Goal: Information Seeking & Learning: Check status

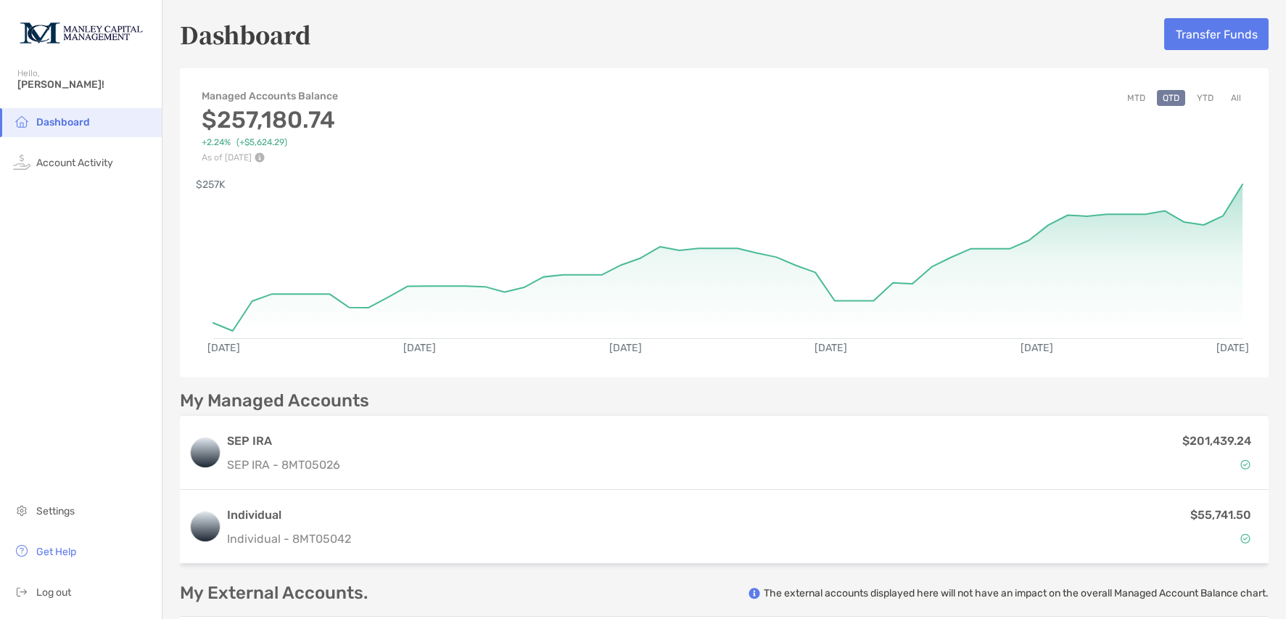
click at [1225, 96] on button "All" at bounding box center [1236, 98] width 22 height 16
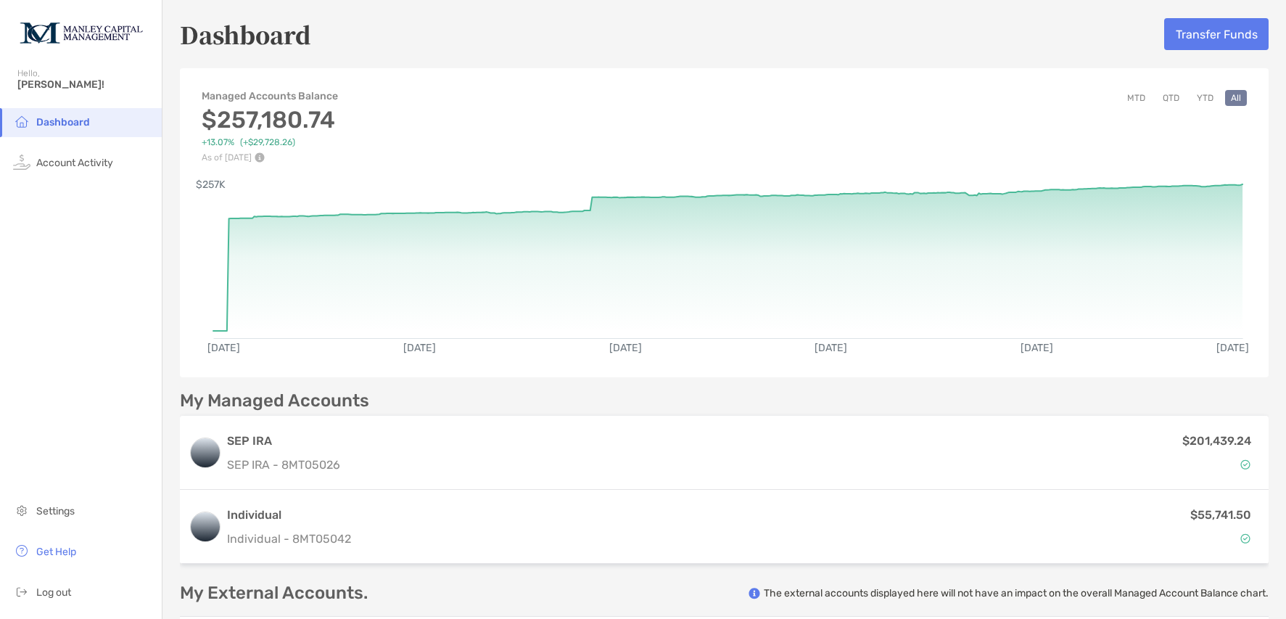
click at [1159, 102] on button "QTD" at bounding box center [1171, 98] width 28 height 16
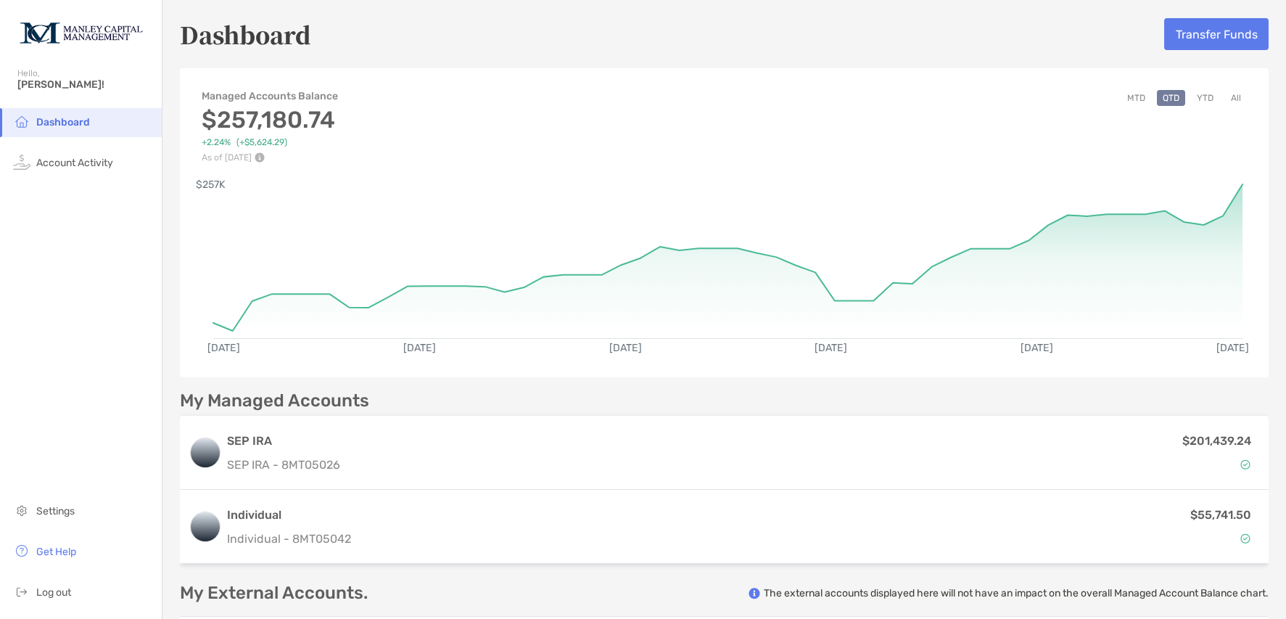
click at [1128, 96] on button "MTD" at bounding box center [1136, 98] width 30 height 16
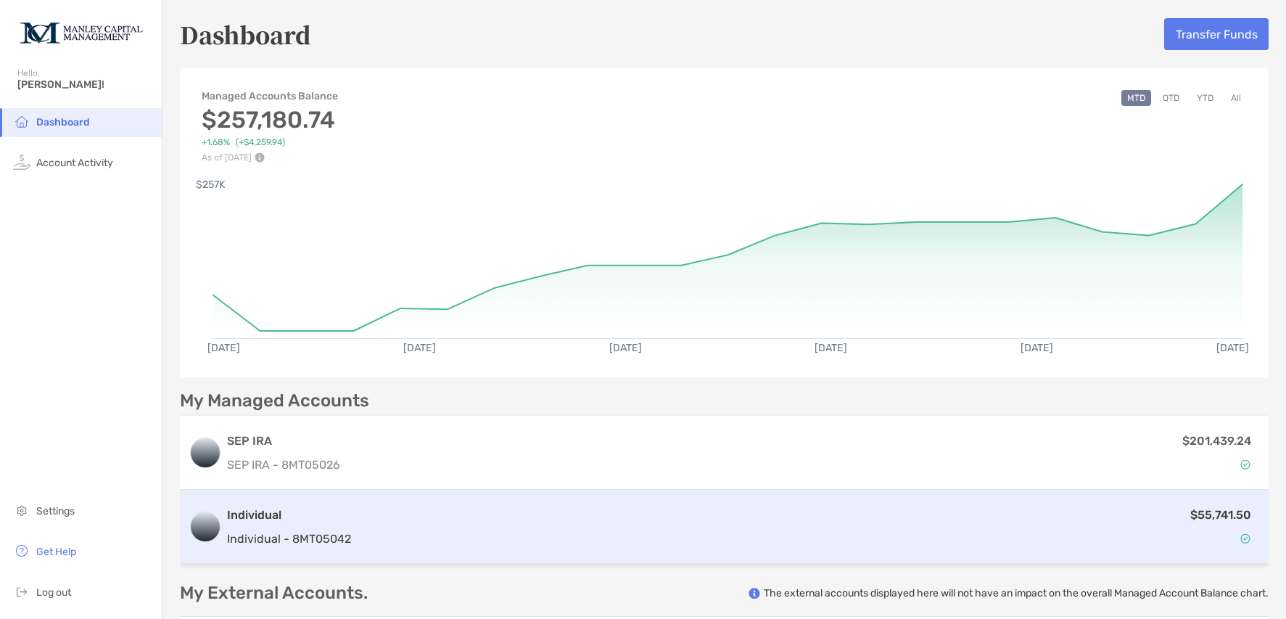
click at [904, 525] on div "$55,741.50" at bounding box center [808, 527] width 903 height 42
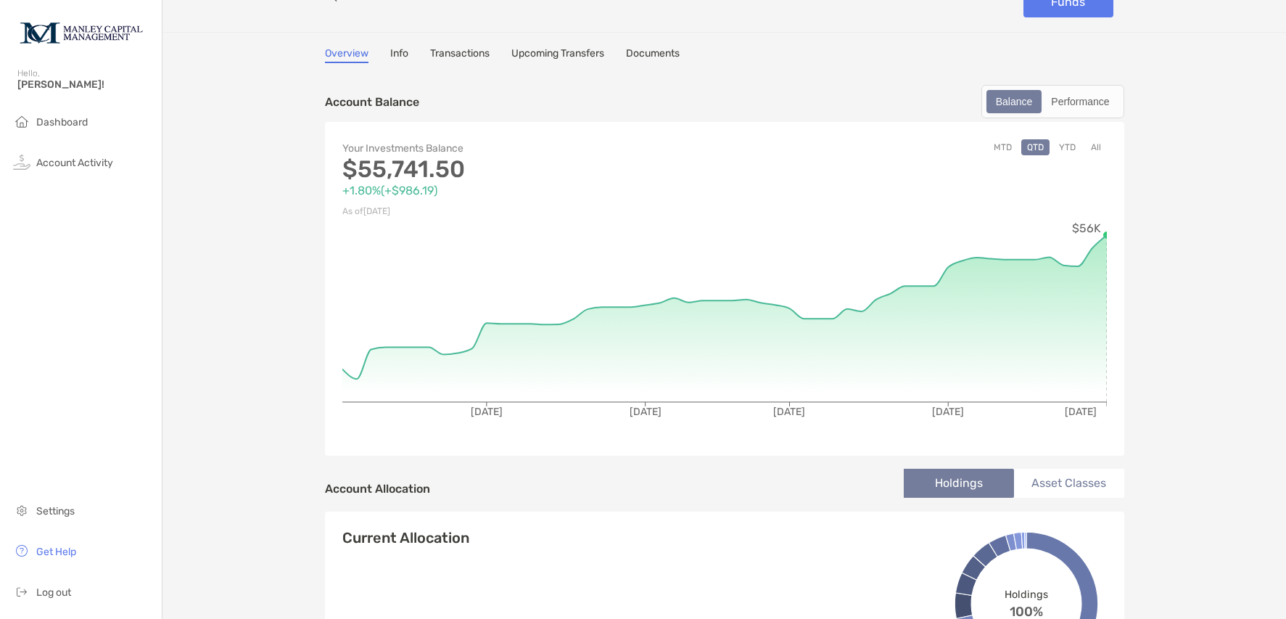
scroll to position [26, 0]
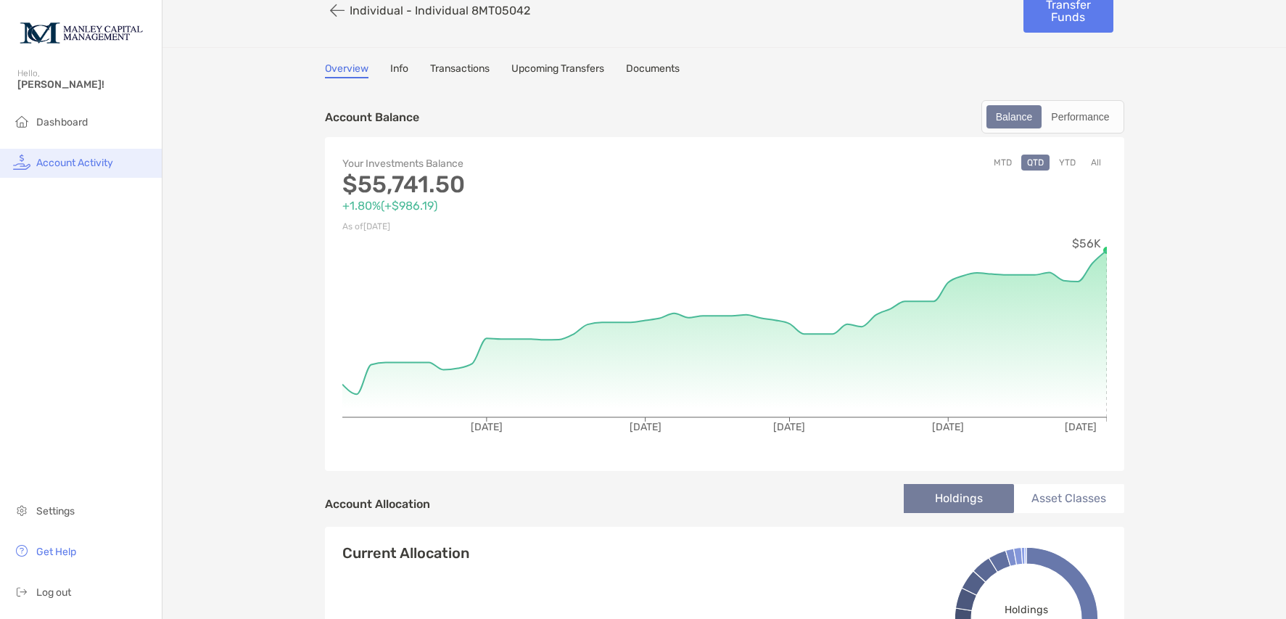
click at [71, 165] on span "Account Activity" at bounding box center [74, 163] width 77 height 12
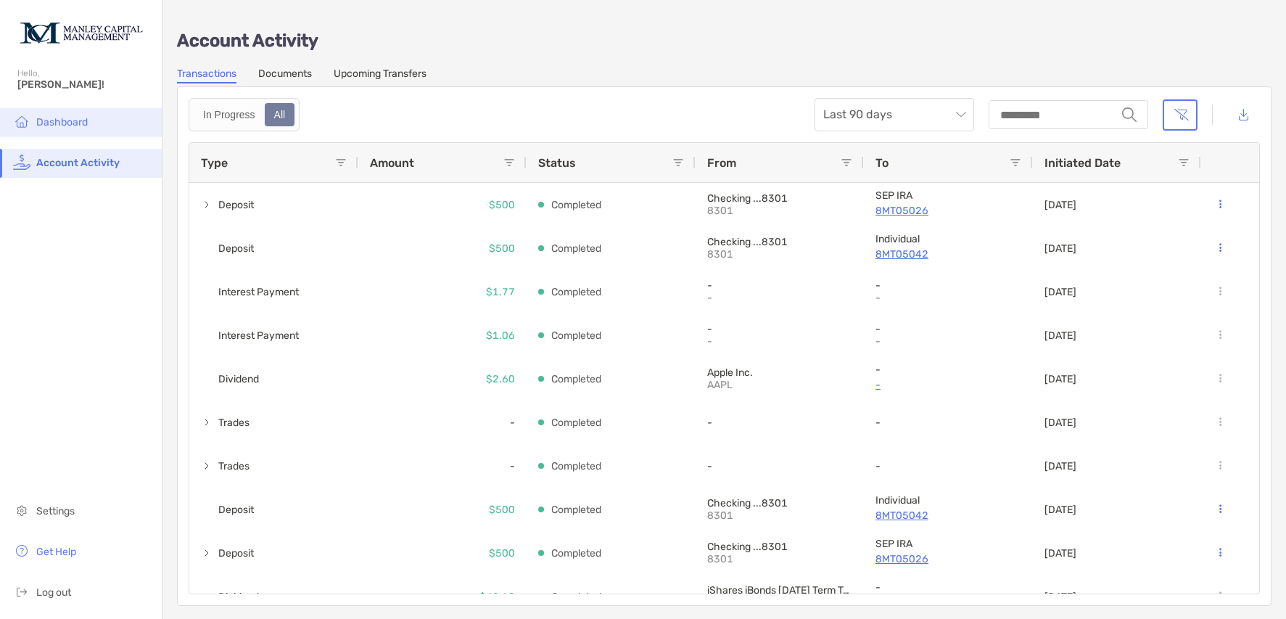
click at [80, 129] on li "Dashboard" at bounding box center [81, 122] width 162 height 29
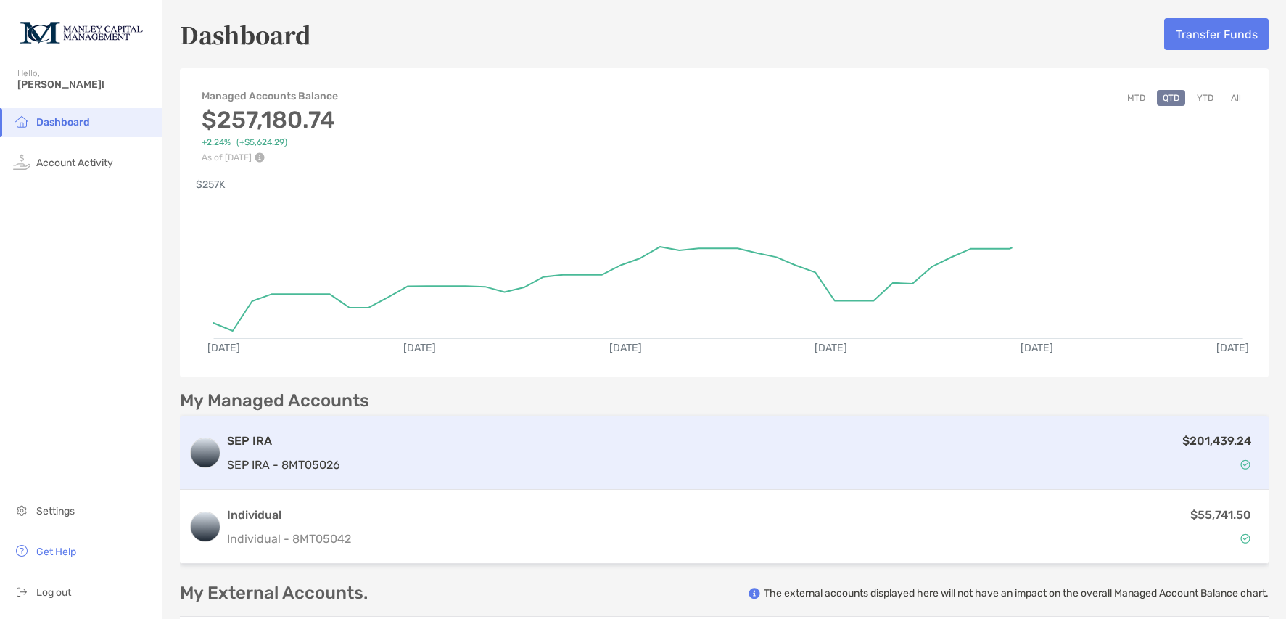
click at [411, 458] on div "$201,439.24" at bounding box center [803, 453] width 914 height 42
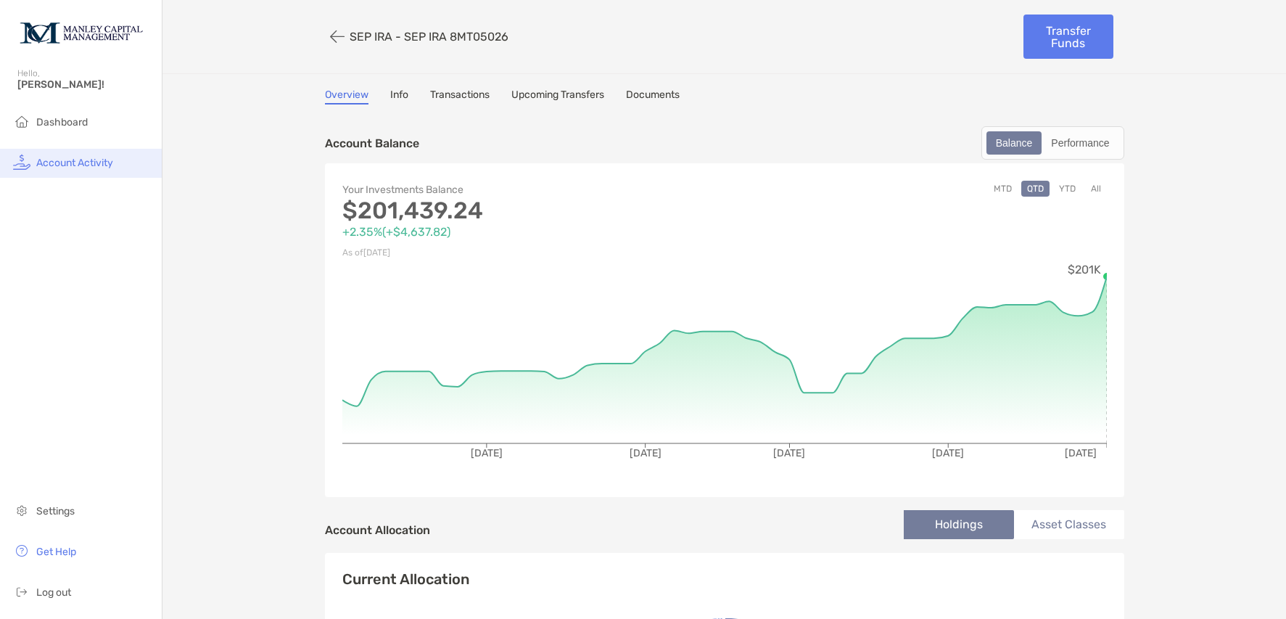
click at [79, 169] on li "Account Activity" at bounding box center [81, 163] width 162 height 29
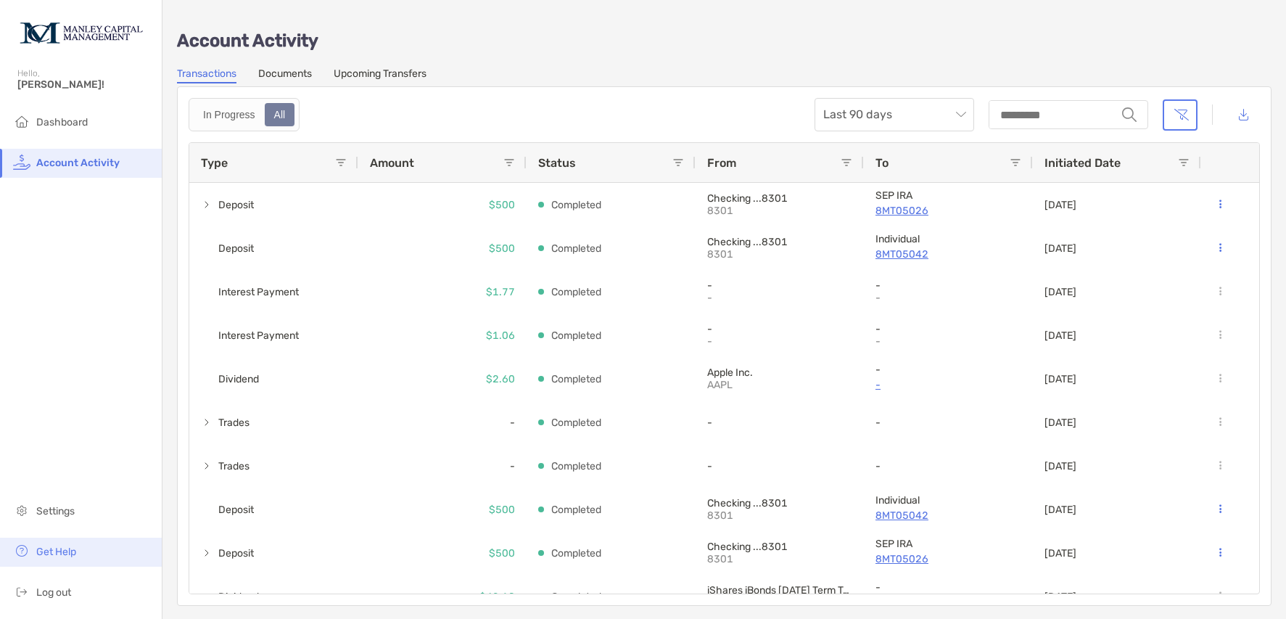
click at [88, 545] on li "Get Help" at bounding box center [81, 551] width 162 height 29
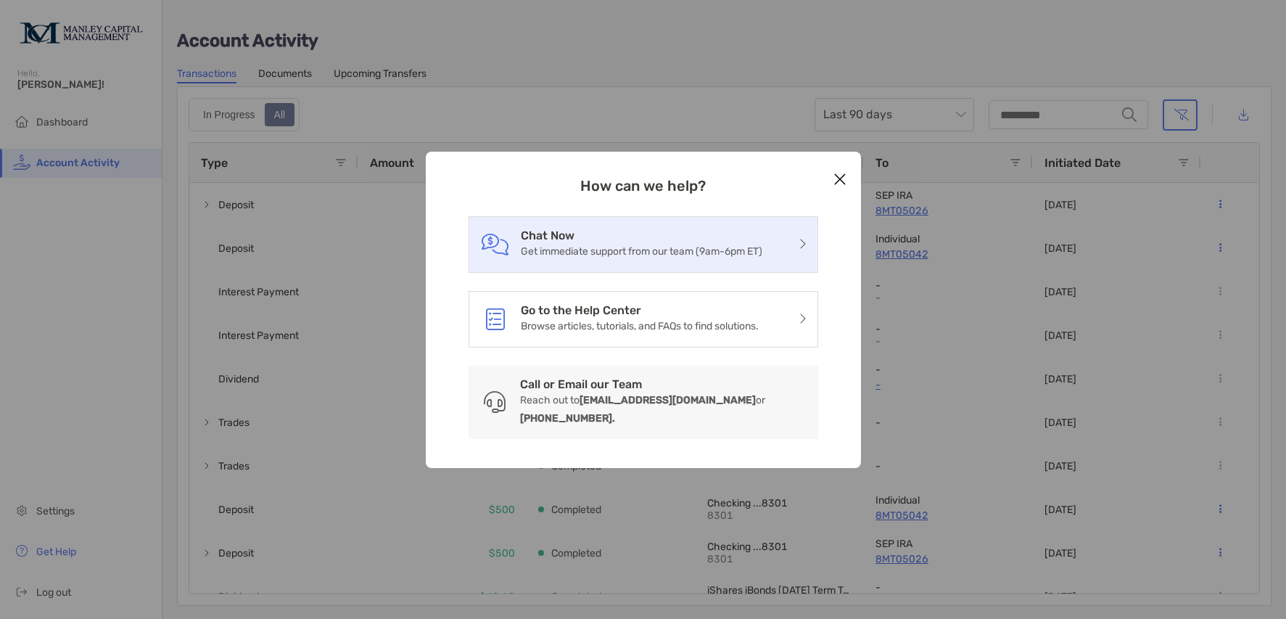
click at [577, 242] on h3 "Chat Now" at bounding box center [642, 235] width 242 height 14
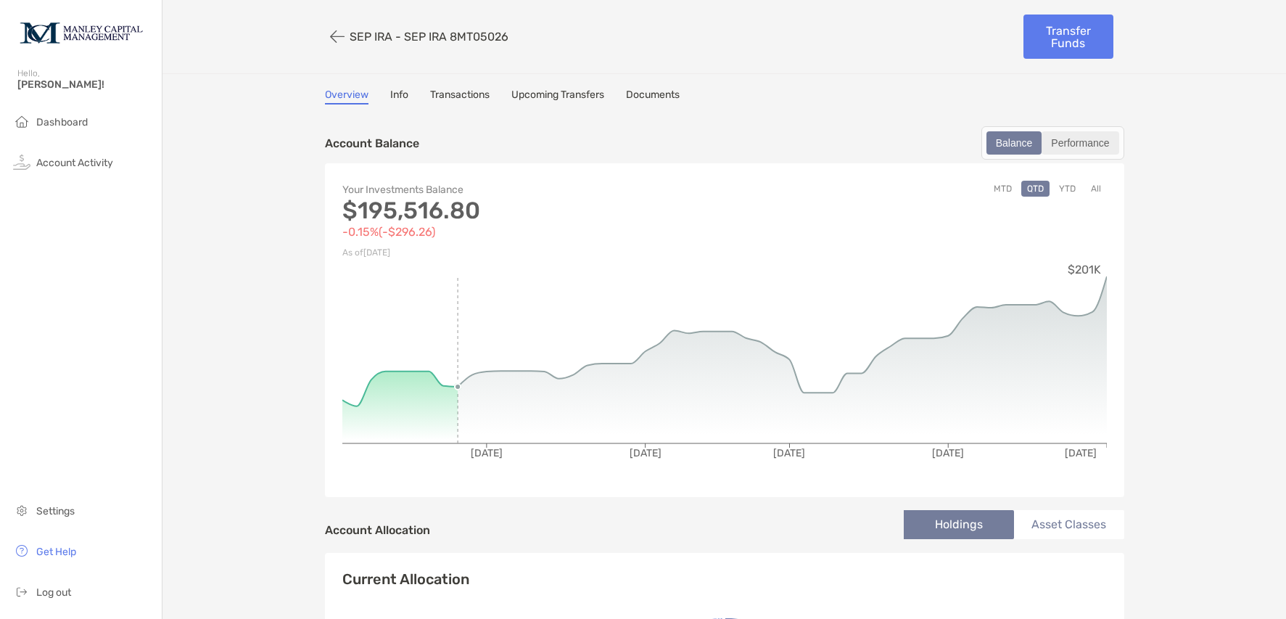
click at [1073, 147] on div "Performance" at bounding box center [1080, 143] width 74 height 20
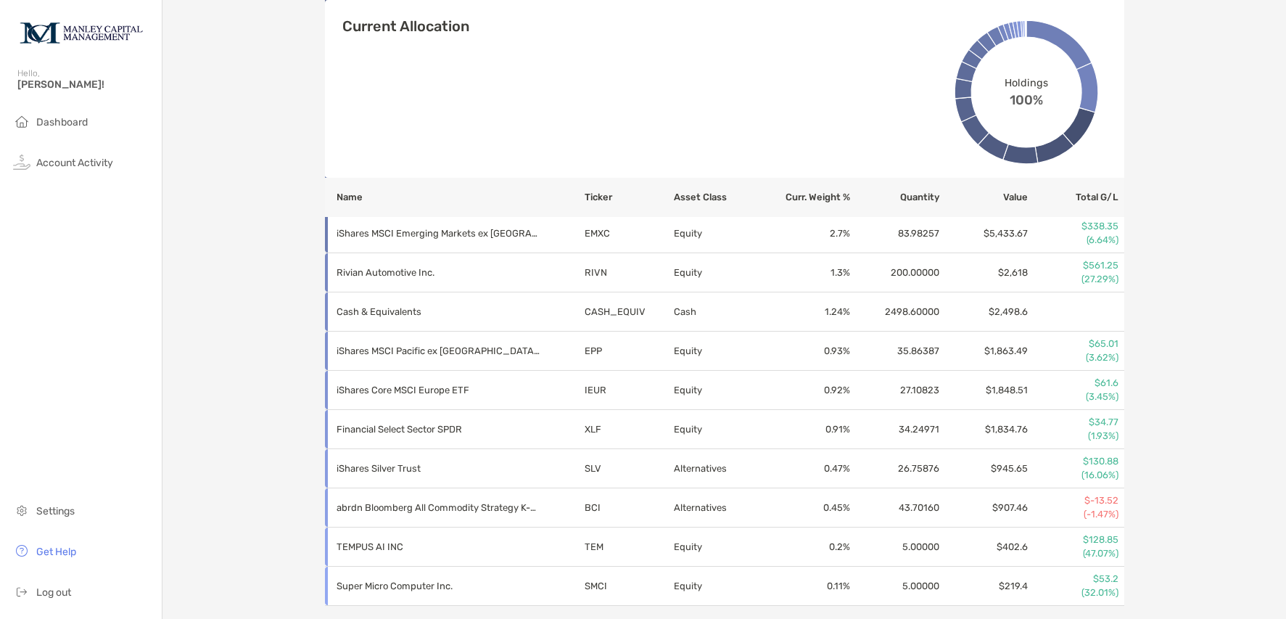
scroll to position [1027, 0]
